Goal: Transaction & Acquisition: Purchase product/service

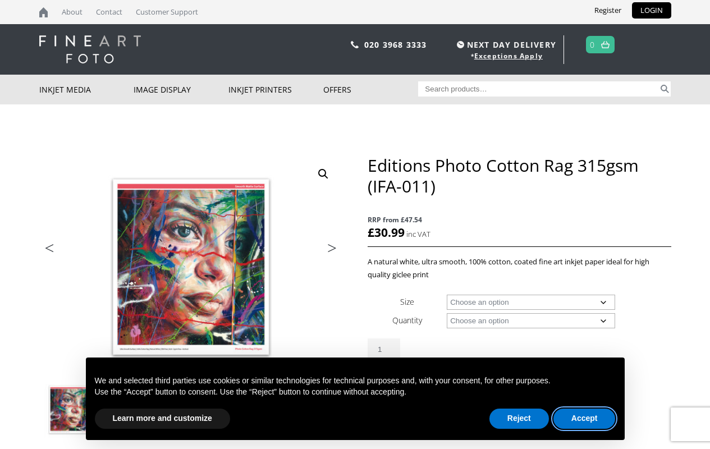
click at [585, 419] on button "Accept" at bounding box center [585, 419] width 62 height 20
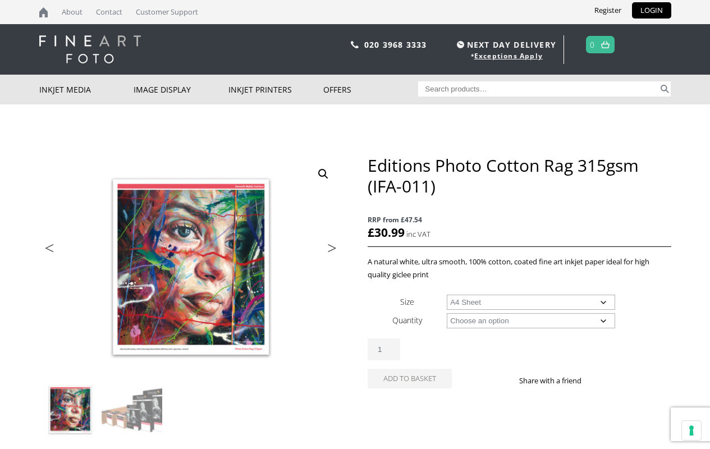
select select "a4-sheet"
click at [384, 349] on input "1" at bounding box center [384, 350] width 33 height 22
type input "1"
click at [519, 345] on div "Editions Photo Cotton Rag 315gsm (IFA-011) quantity 1" at bounding box center [519, 350] width 303 height 22
click at [692, 431] on button "Your consent preferences for tracking technologies" at bounding box center [691, 430] width 19 height 19
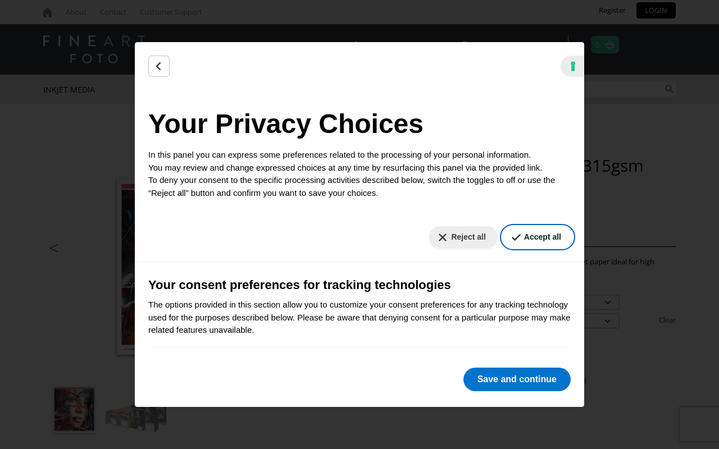
click at [528, 237] on button "Accept all" at bounding box center [537, 237] width 71 height 22
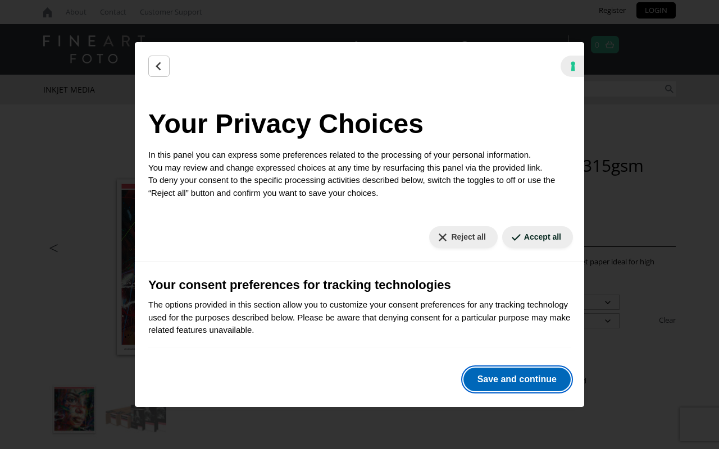
click at [517, 380] on button "Save and continue" at bounding box center [516, 380] width 107 height 24
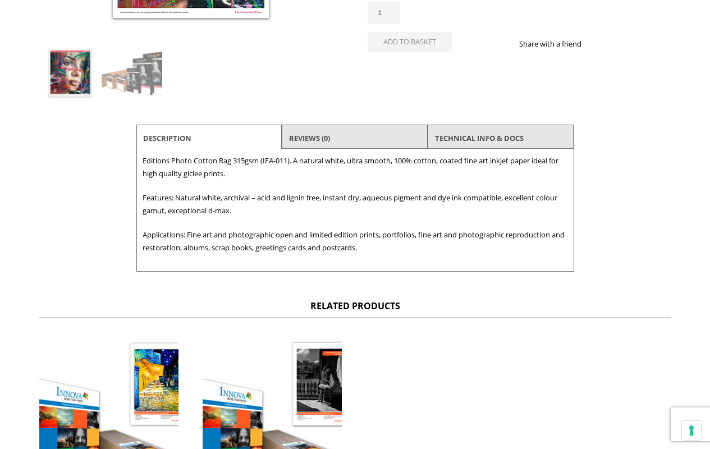
scroll to position [168, 0]
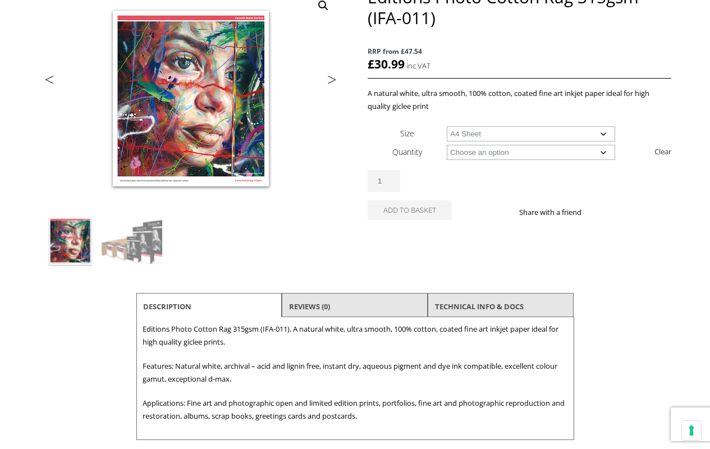
click at [519, 176] on div "Editions Photo Cotton Rag 315gsm (IFA-011) quantity 1" at bounding box center [519, 181] width 303 height 22
